Goal: Information Seeking & Learning: Find specific fact

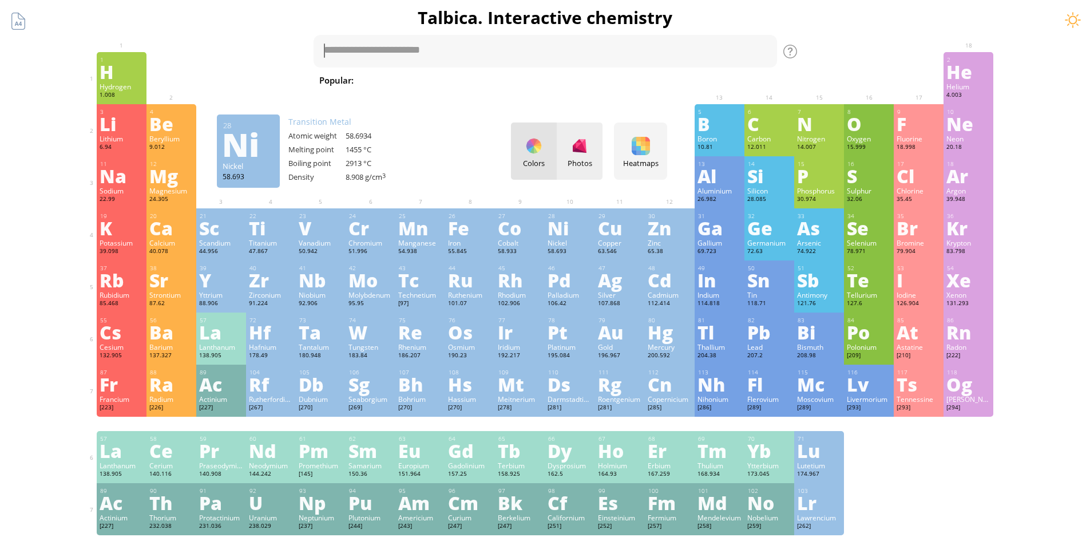
click at [572, 153] on div "Photos" at bounding box center [580, 150] width 46 height 57
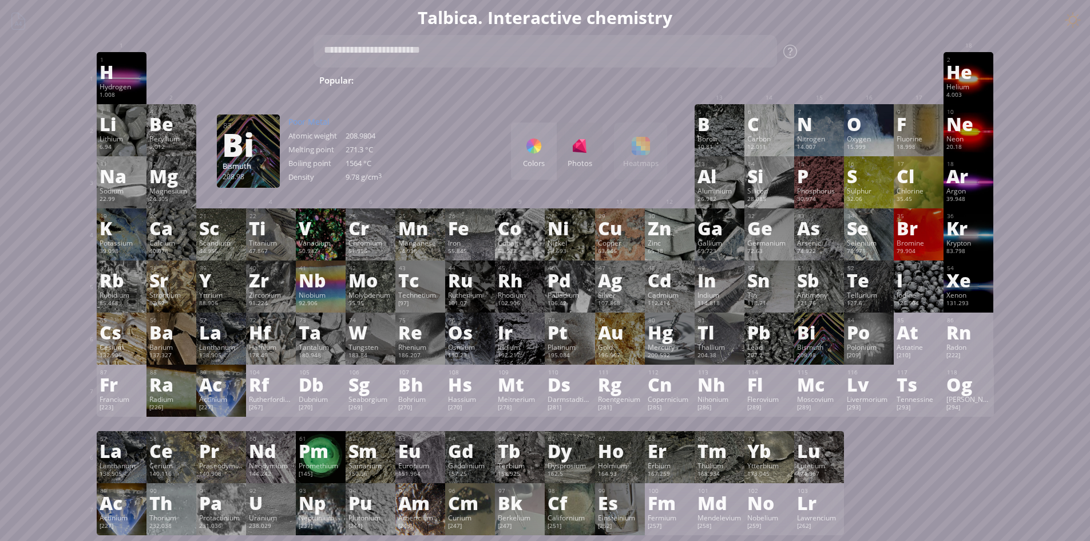
drag, startPoint x: 844, startPoint y: 340, endPoint x: 831, endPoint y: 343, distance: 13.5
click at [840, 340] on div "Bi" at bounding box center [819, 332] width 44 height 18
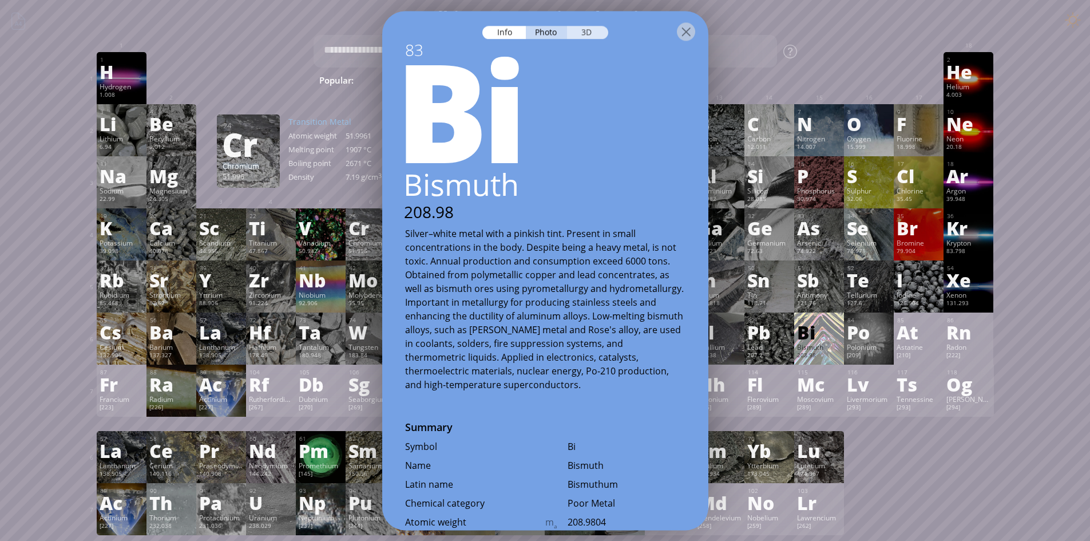
click at [585, 31] on div "3D" at bounding box center [587, 32] width 41 height 13
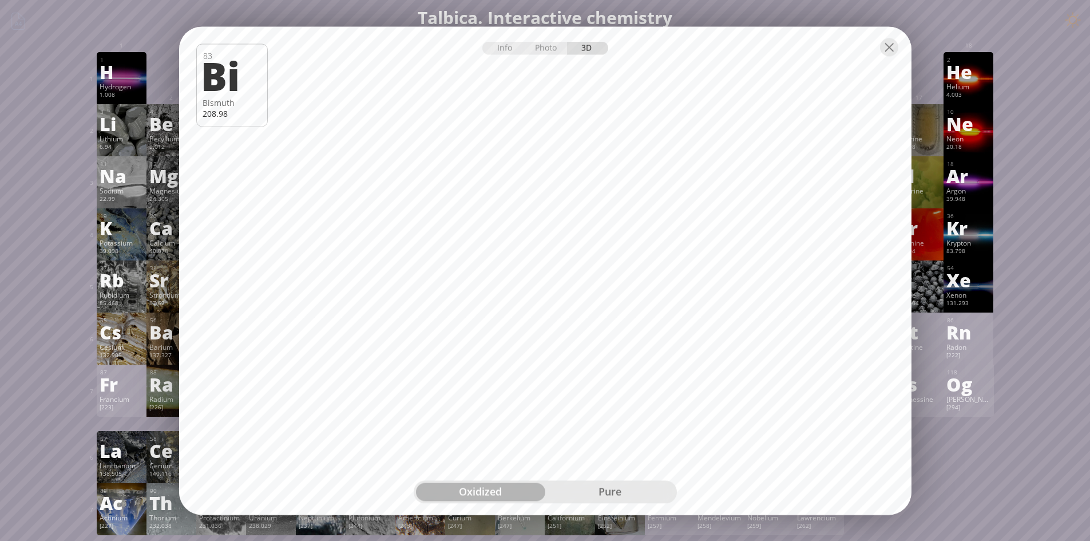
click at [584, 492] on div "pure" at bounding box center [609, 491] width 129 height 18
click at [885, 56] on div at bounding box center [889, 47] width 18 height 18
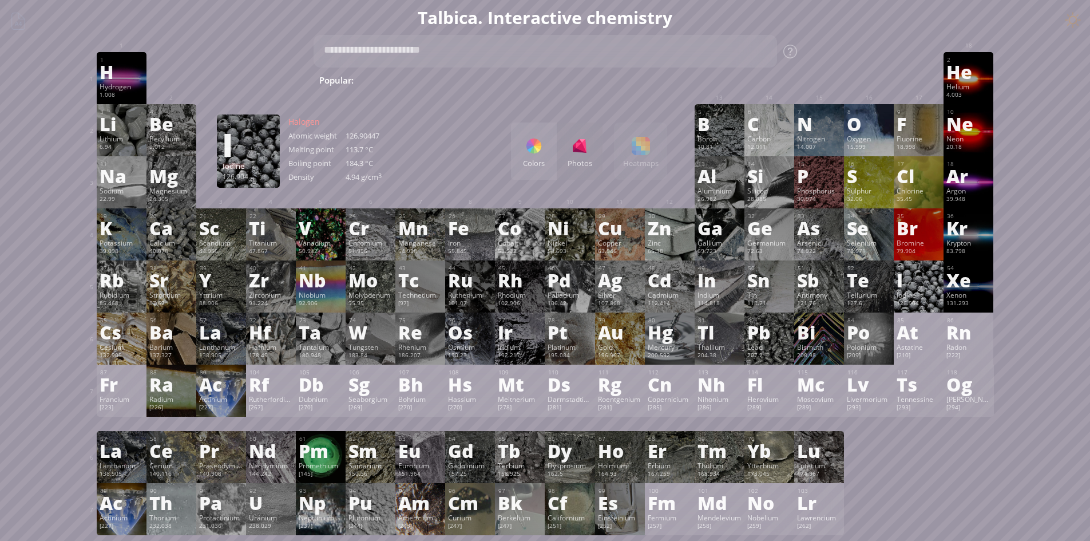
click at [932, 284] on div "I" at bounding box center [919, 280] width 44 height 18
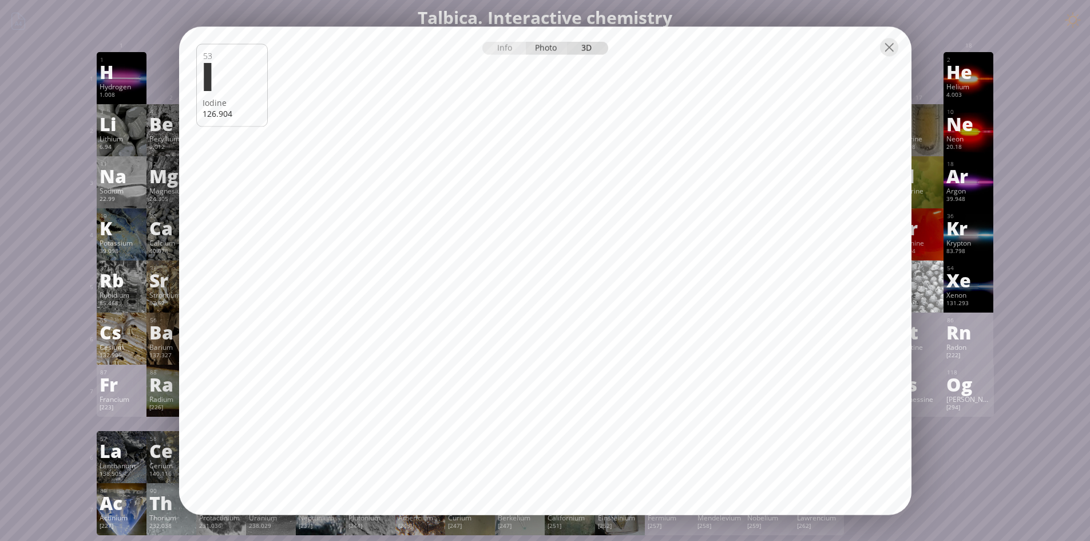
click at [542, 46] on div "Photo" at bounding box center [546, 47] width 41 height 13
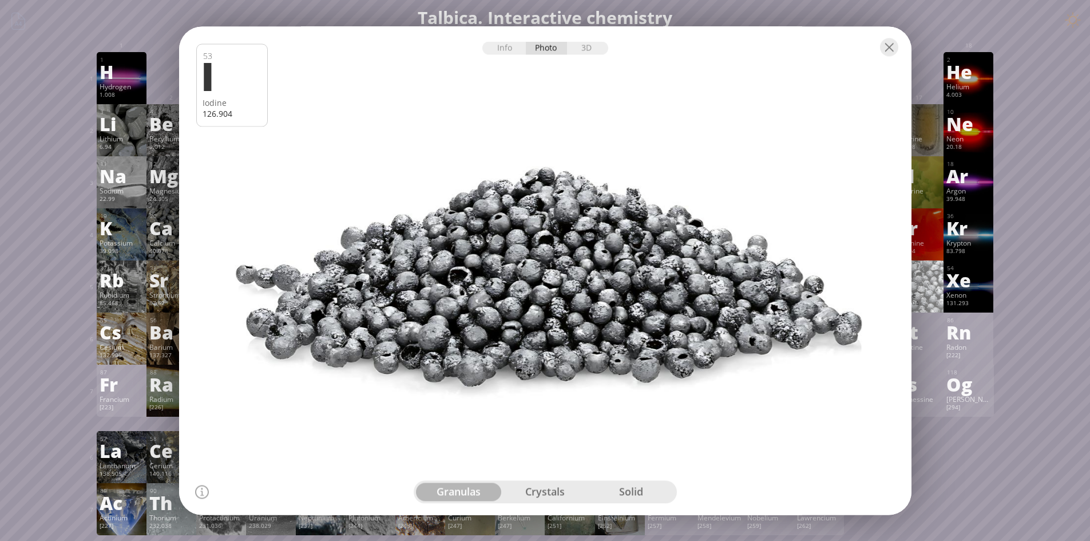
drag, startPoint x: 532, startPoint y: 221, endPoint x: 689, endPoint y: 265, distance: 163.6
click at [689, 265] on div at bounding box center [545, 270] width 740 height 493
click at [534, 486] on div "crystals" at bounding box center [545, 491] width 86 height 18
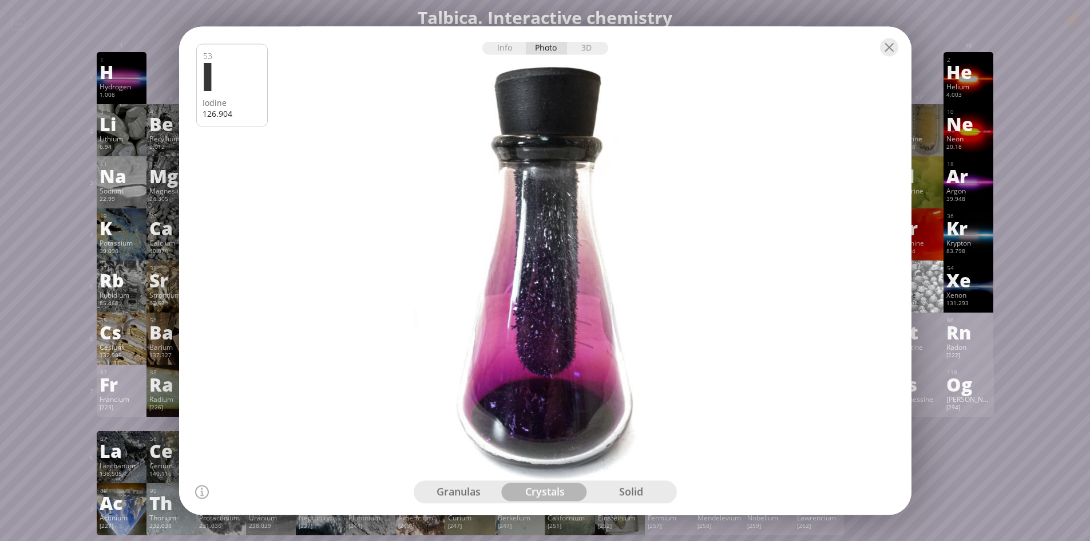
click at [631, 501] on div "granulas crystals solid" at bounding box center [545, 491] width 263 height 23
click at [641, 485] on div "solid" at bounding box center [631, 491] width 86 height 18
